Goal: Task Accomplishment & Management: Manage account settings

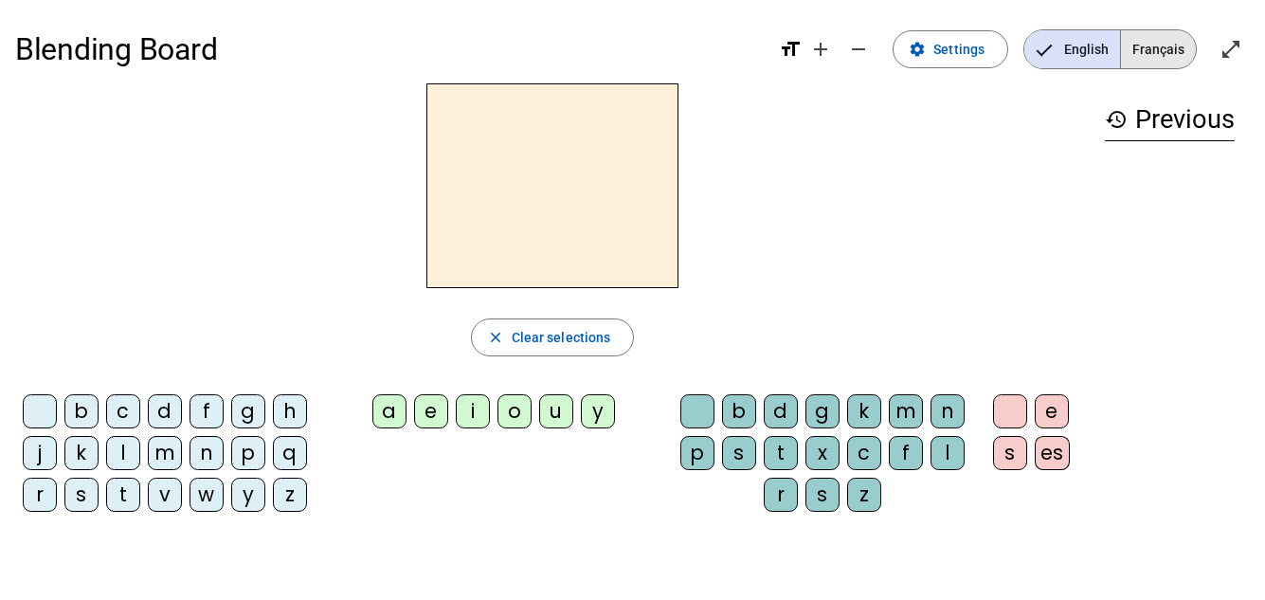
click at [1151, 60] on span "Français" at bounding box center [1158, 49] width 75 height 38
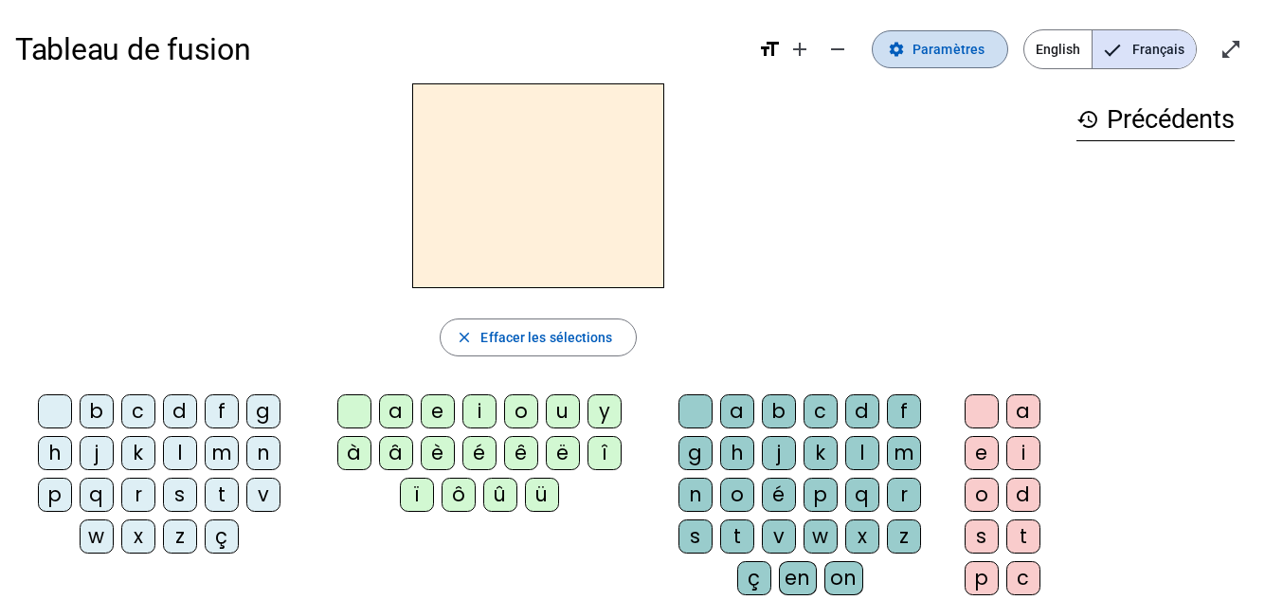
click at [969, 59] on span "Paramètres" at bounding box center [948, 49] width 72 height 23
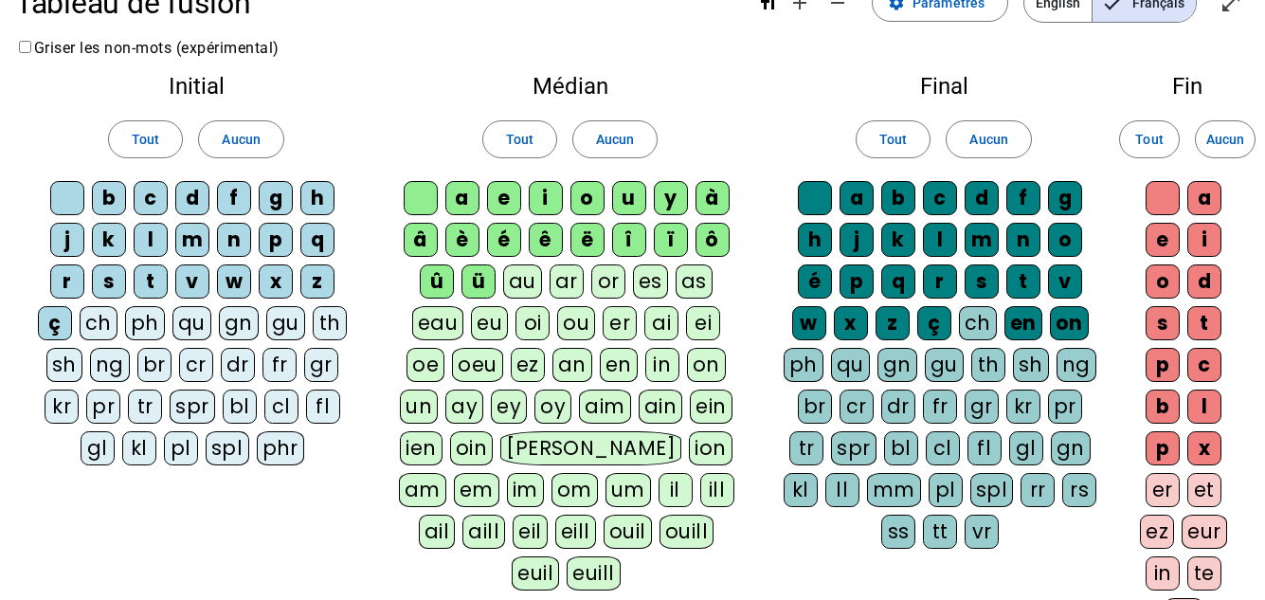
click at [674, 318] on div "ai" at bounding box center [661, 323] width 34 height 34
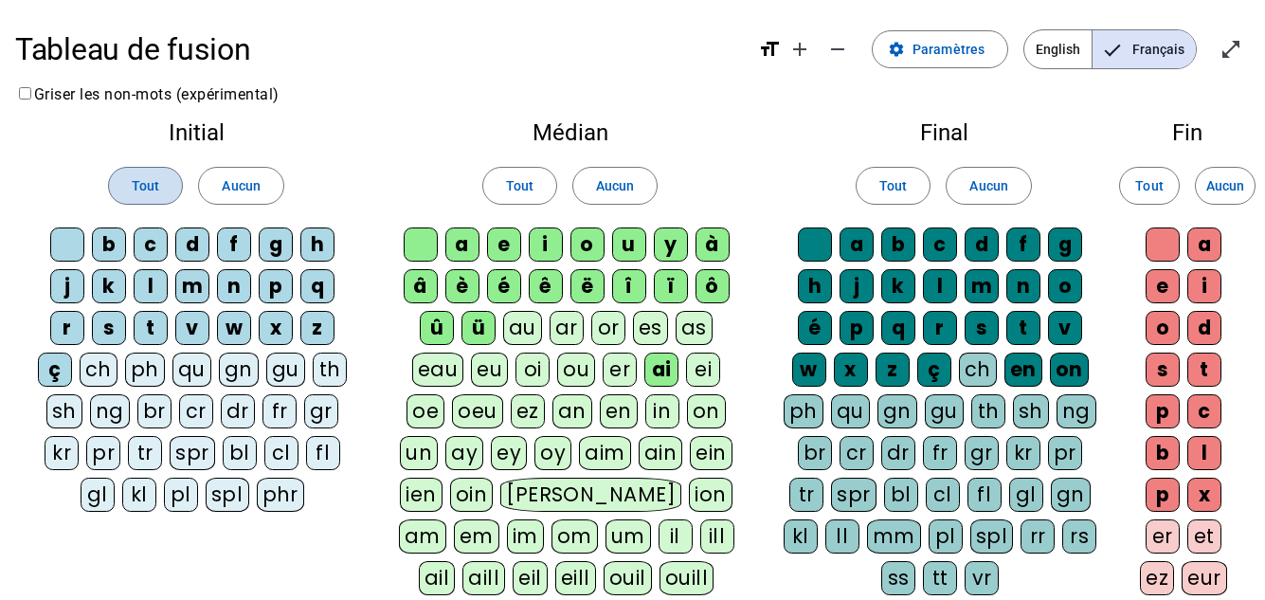
click at [142, 182] on span "Tout" at bounding box center [145, 185] width 27 height 23
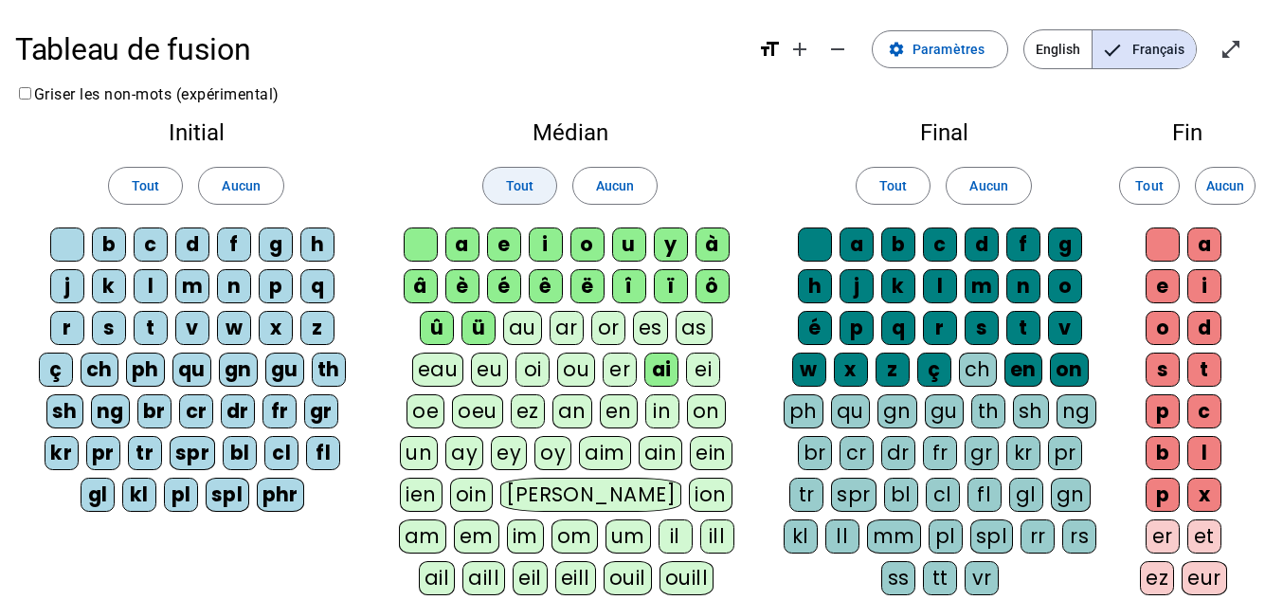
click at [527, 184] on span "Tout" at bounding box center [519, 185] width 27 height 23
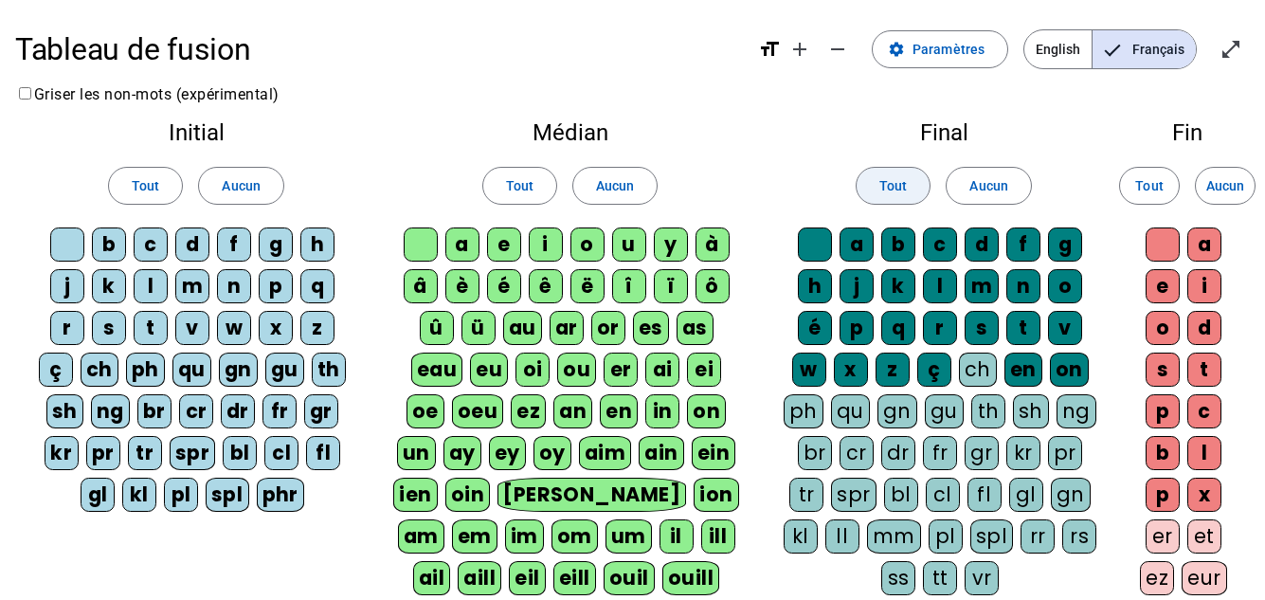
click at [874, 189] on span at bounding box center [892, 185] width 73 height 45
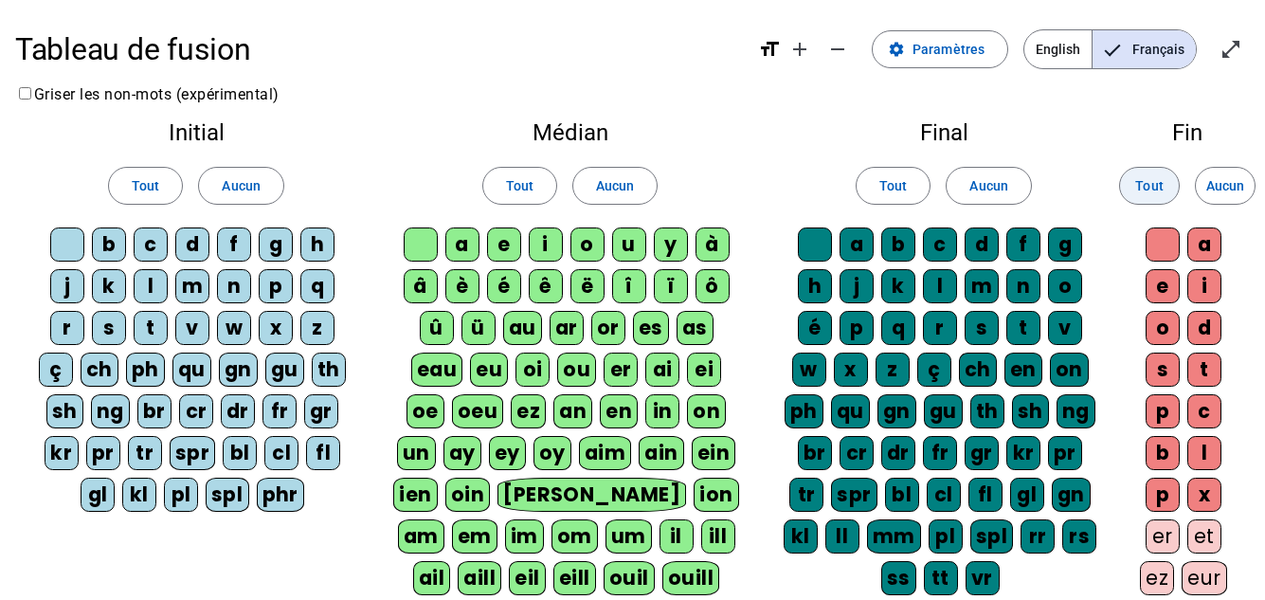
click at [1134, 184] on span at bounding box center [1149, 185] width 59 height 45
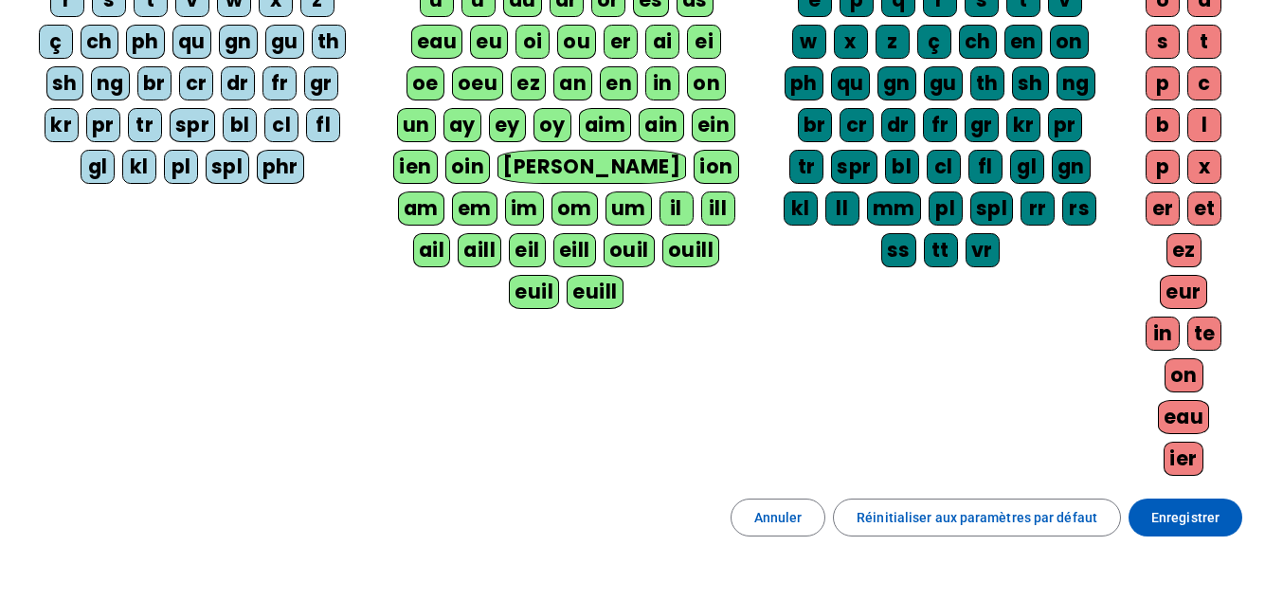
scroll to position [463, 0]
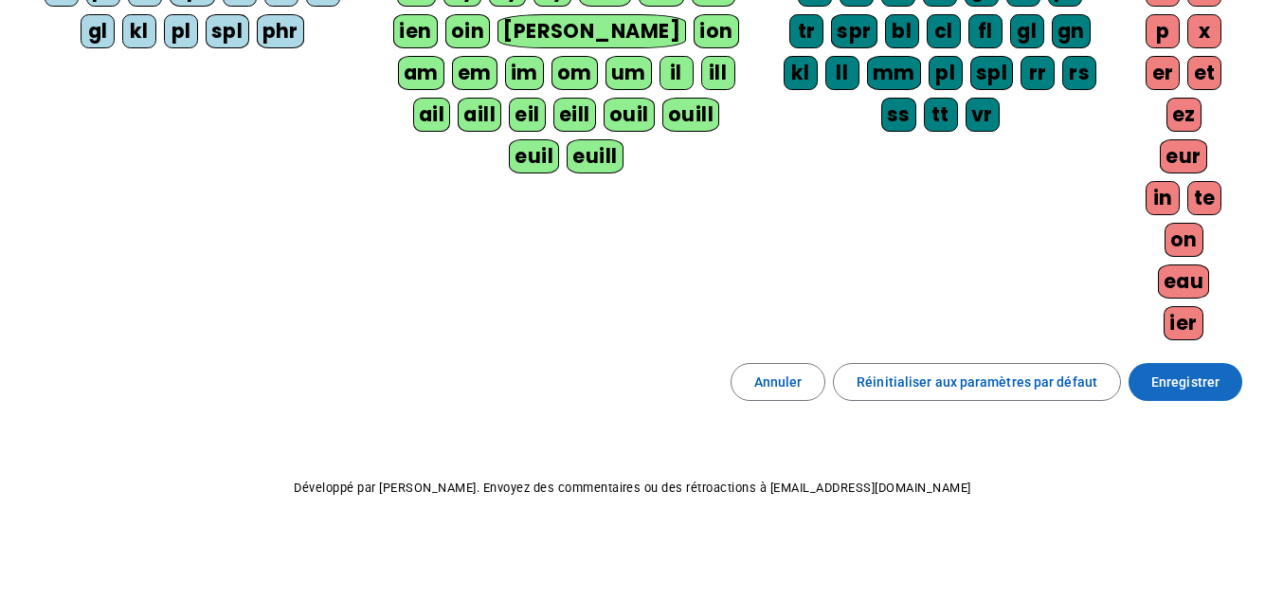
click at [1182, 388] on span "Enregistrer" at bounding box center [1185, 381] width 68 height 23
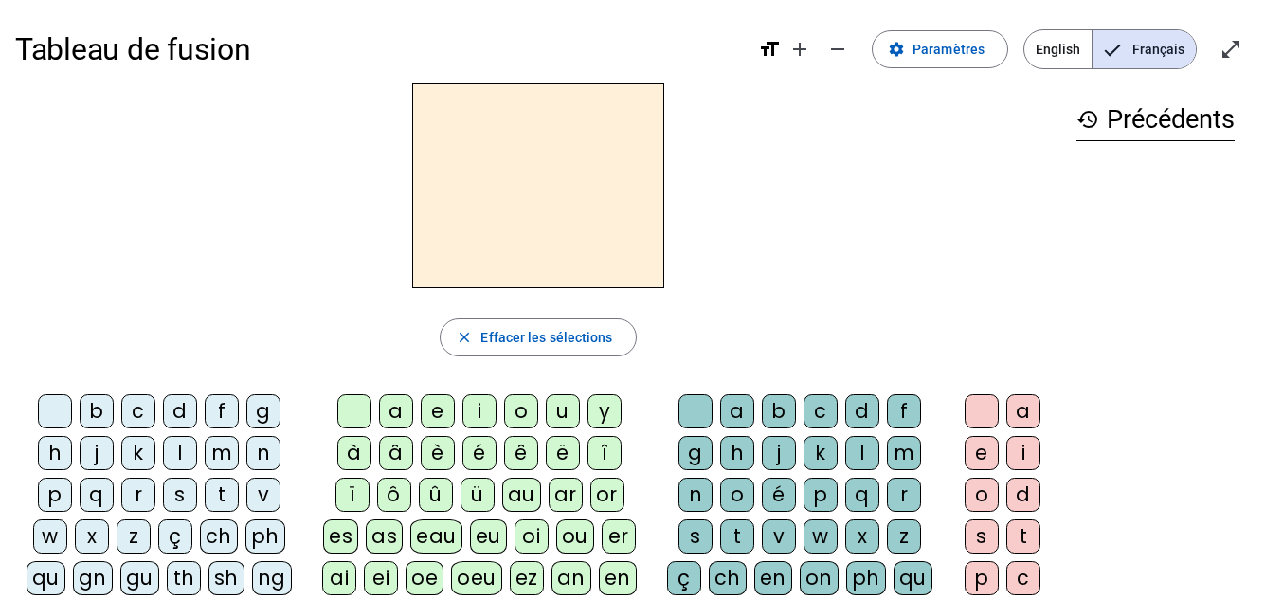
click at [790, 243] on div at bounding box center [538, 185] width 1046 height 205
